Goal: Information Seeking & Learning: Check status

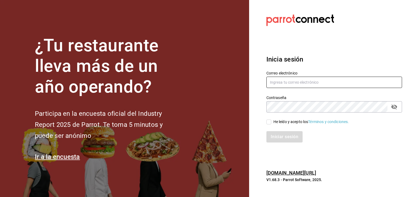
type input "[PERSON_NAME][EMAIL_ADDRESS][PERSON_NAME][DOMAIN_NAME]"
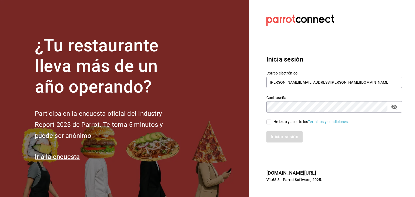
click at [270, 122] on input "He leído y acepto los Términos y condiciones." at bounding box center [268, 122] width 5 height 5
checkbox input "true"
click at [275, 133] on button "Iniciar sesión" at bounding box center [284, 136] width 37 height 11
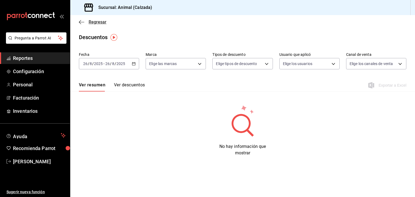
click at [82, 23] on icon "button" at bounding box center [81, 22] width 5 height 5
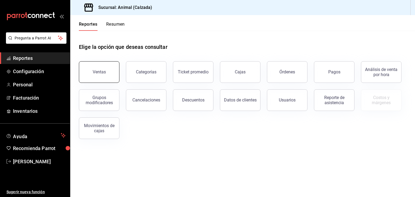
click at [94, 70] on div "Ventas" at bounding box center [99, 71] width 13 height 5
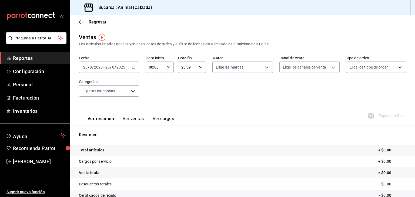
click at [135, 68] on div "2025-08-26 26 / 8 / 2025 - 2025-08-26 26 / 8 / 2025" at bounding box center [109, 67] width 60 height 11
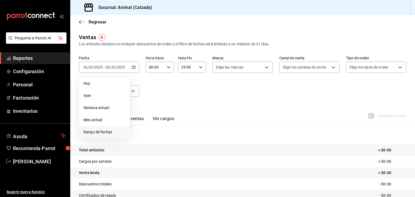
click at [109, 133] on span "Rango de fechas" at bounding box center [104, 132] width 42 height 6
click at [141, 154] on button "25" at bounding box center [140, 151] width 9 height 10
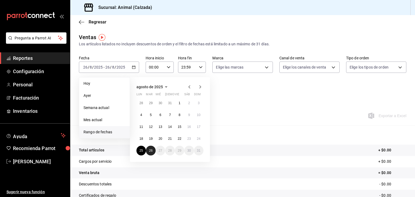
click at [152, 150] on abbr "26" at bounding box center [151, 151] width 4 height 4
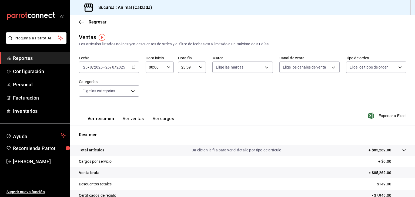
click at [161, 69] on input "00:00" at bounding box center [155, 67] width 19 height 11
click at [154, 84] on button "00" at bounding box center [152, 81] width 12 height 11
click at [153, 93] on button "05" at bounding box center [152, 89] width 12 height 11
type input "05:00"
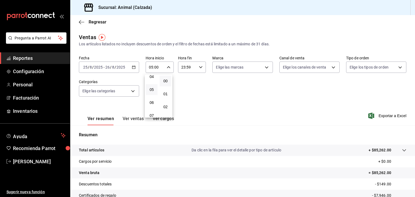
click at [195, 69] on div at bounding box center [207, 98] width 415 height 197
click at [195, 69] on input "23:59" at bounding box center [187, 67] width 19 height 11
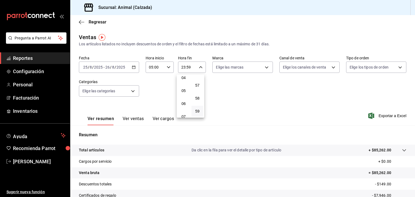
scroll to position [55, 0]
click at [185, 96] on button "05" at bounding box center [184, 91] width 12 height 11
click at [195, 85] on button "00" at bounding box center [198, 81] width 12 height 11
type input "05:00"
click at [240, 63] on div at bounding box center [207, 98] width 415 height 197
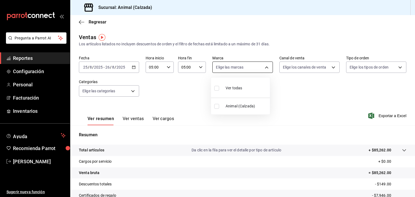
click at [239, 69] on body "Pregunta a Parrot AI Reportes Configuración Personal Facturación Inventarios Ay…" at bounding box center [207, 98] width 415 height 197
click at [217, 91] on label at bounding box center [217, 88] width 7 height 8
click at [217, 91] on input "checkbox" at bounding box center [216, 88] width 5 height 5
checkbox input "false"
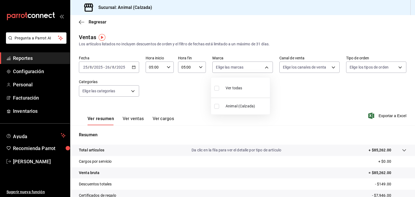
click at [216, 88] on input "checkbox" at bounding box center [216, 88] width 5 height 5
checkbox input "true"
type input "e26472f3-9262-489d-bcba-4c6b034529c7"
checkbox input "true"
click at [286, 67] on div at bounding box center [207, 98] width 415 height 197
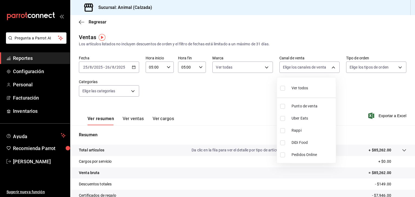
click at [286, 67] on body "Pregunta a Parrot AI Reportes Configuración Personal Facturación Inventarios Ay…" at bounding box center [207, 98] width 415 height 197
click at [283, 86] on input "checkbox" at bounding box center [282, 88] width 5 height 5
checkbox input "true"
type input "PARROT,UBER_EATS,RAPPI,DIDI_FOOD,ONLINE"
checkbox input "true"
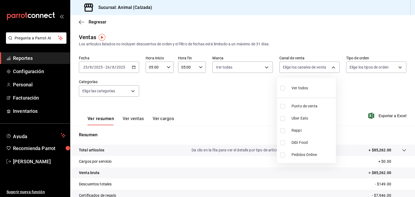
checkbox input "true"
click at [283, 86] on input "checkbox" at bounding box center [282, 88] width 5 height 5
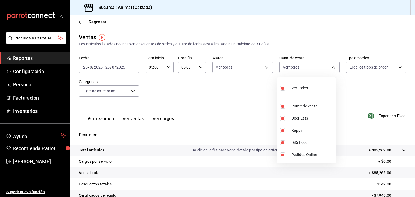
checkbox input "false"
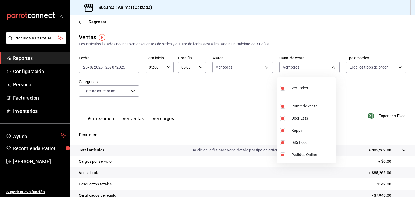
checkbox input "false"
click at [282, 88] on input "checkbox" at bounding box center [282, 88] width 5 height 5
checkbox input "true"
type input "PARROT,UBER_EATS,RAPPI,DIDI_FOOD,ONLINE"
checkbox input "true"
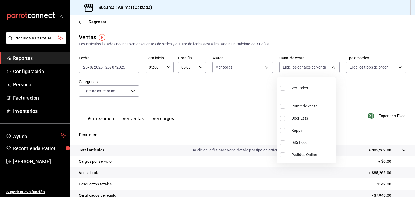
checkbox input "true"
click at [357, 71] on div at bounding box center [207, 98] width 415 height 197
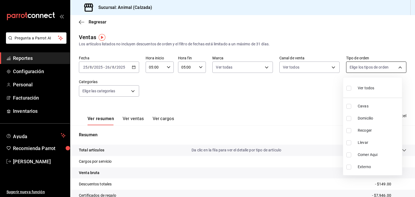
click at [353, 68] on body "Pregunta a Parrot AI Reportes Configuración Personal Facturación Inventarios Ay…" at bounding box center [207, 98] width 415 height 197
click at [347, 88] on input "checkbox" at bounding box center [348, 88] width 5 height 5
checkbox input "true"
type input "588630d3-b511-4bba-a729-32472510037f,54b7ae00-ca47-4ec1-b7ff-55842c0a2b62,92293…"
checkbox input "true"
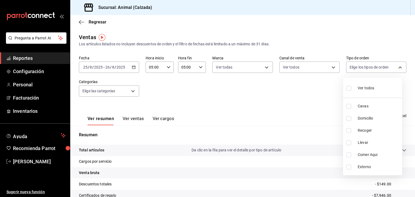
checkbox input "true"
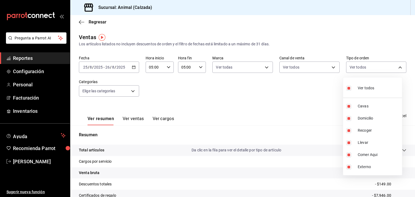
drag, startPoint x: 147, startPoint y: 108, endPoint x: 134, endPoint y: 92, distance: 20.3
click at [134, 92] on div at bounding box center [207, 98] width 415 height 197
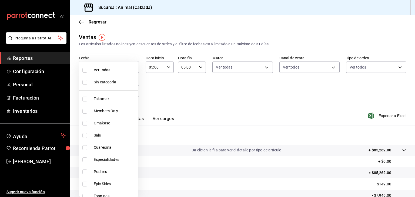
click at [134, 92] on body "Pregunta a Parrot AI Reportes Configuración Personal Facturación Inventarios Ay…" at bounding box center [207, 98] width 415 height 197
click at [85, 72] on input "checkbox" at bounding box center [84, 70] width 5 height 5
checkbox input "true"
type input "5d35a5f4-3063-4397-a550-a8f4eca83956,9bcdf976-3d2d-44f2-8aa2-d656f6bc4aaa,d84f4…"
checkbox input "true"
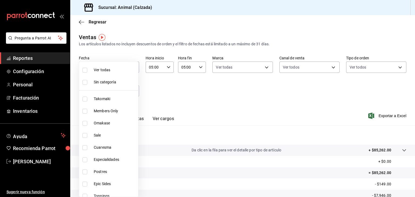
checkbox input "true"
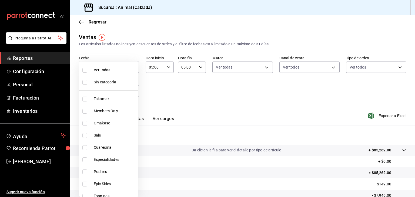
checkbox input "true"
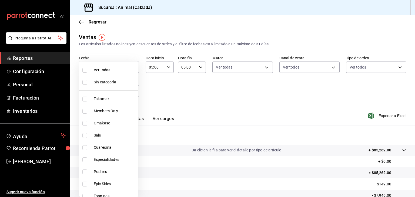
checkbox input "true"
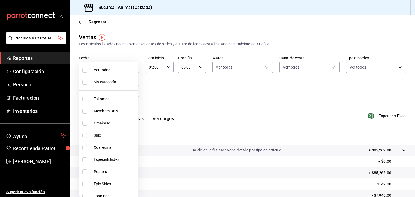
checkbox input "true"
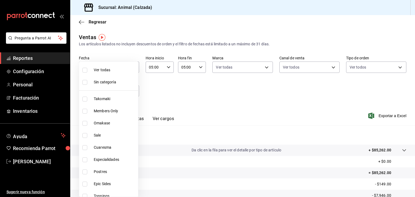
checkbox input "true"
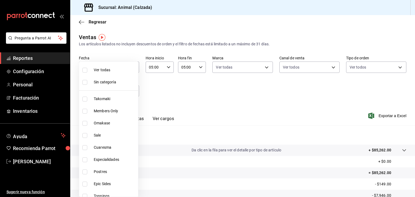
checkbox input "true"
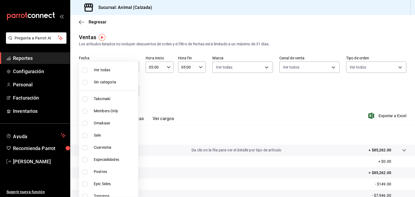
checkbox input "true"
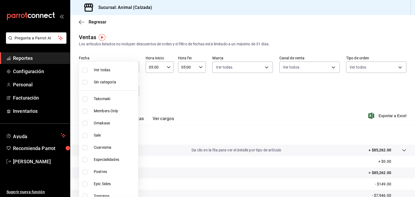
checkbox input "true"
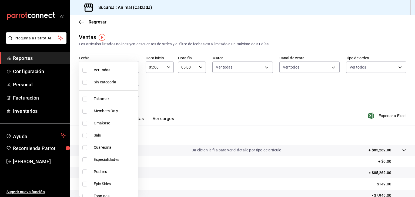
checkbox input "true"
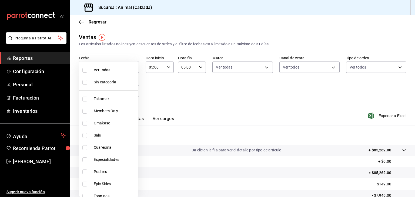
checkbox input "true"
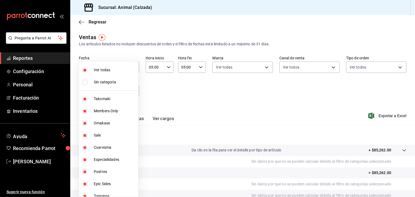
click at [186, 95] on div at bounding box center [207, 98] width 415 height 197
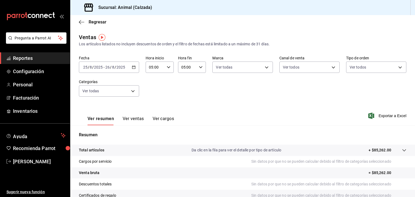
click at [132, 119] on button "Ver ventas" at bounding box center [133, 120] width 21 height 9
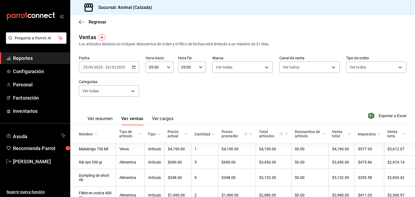
click at [126, 133] on div "Tipo de artículo" at bounding box center [127, 134] width 17 height 9
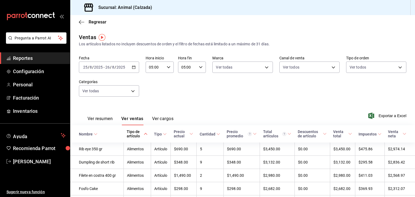
click at [127, 133] on div "Tipo de artículo" at bounding box center [135, 134] width 16 height 9
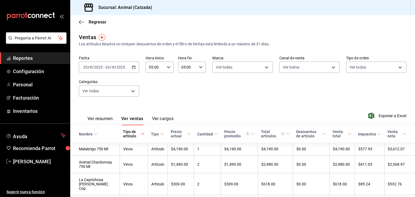
click at [125, 73] on div "Fecha 2025-08-25 25 / 8 / 2025 - 2025-08-26 26 / 8 / 2025 Hora inicio 05:00 Hor…" at bounding box center [242, 80] width 327 height 48
click at [133, 72] on div "2025-08-25 25 / 8 / 2025 - 2025-08-26 26 / 8 / 2025" at bounding box center [109, 67] width 60 height 11
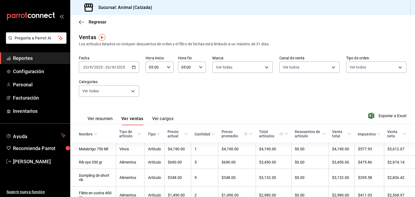
click at [128, 134] on div "Tipo de artículo" at bounding box center [127, 134] width 17 height 9
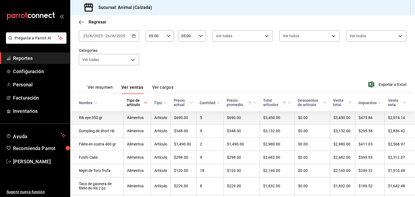
scroll to position [34, 0]
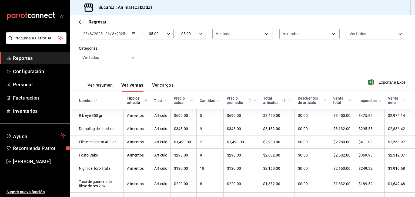
click at [129, 106] on th "Tipo de artículo" at bounding box center [136, 100] width 27 height 17
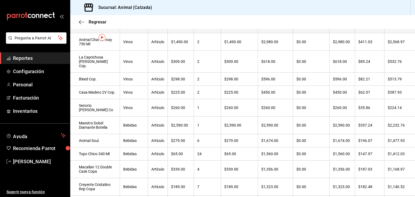
scroll to position [0, 0]
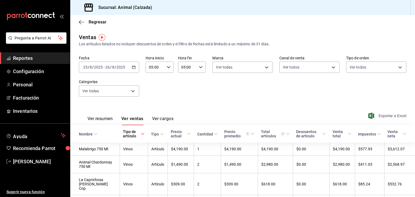
click at [368, 116] on icon "button" at bounding box center [371, 116] width 6 height 6
click at [36, 163] on span "Esteban Santos" at bounding box center [39, 161] width 53 height 7
